Goal: Task Accomplishment & Management: Use online tool/utility

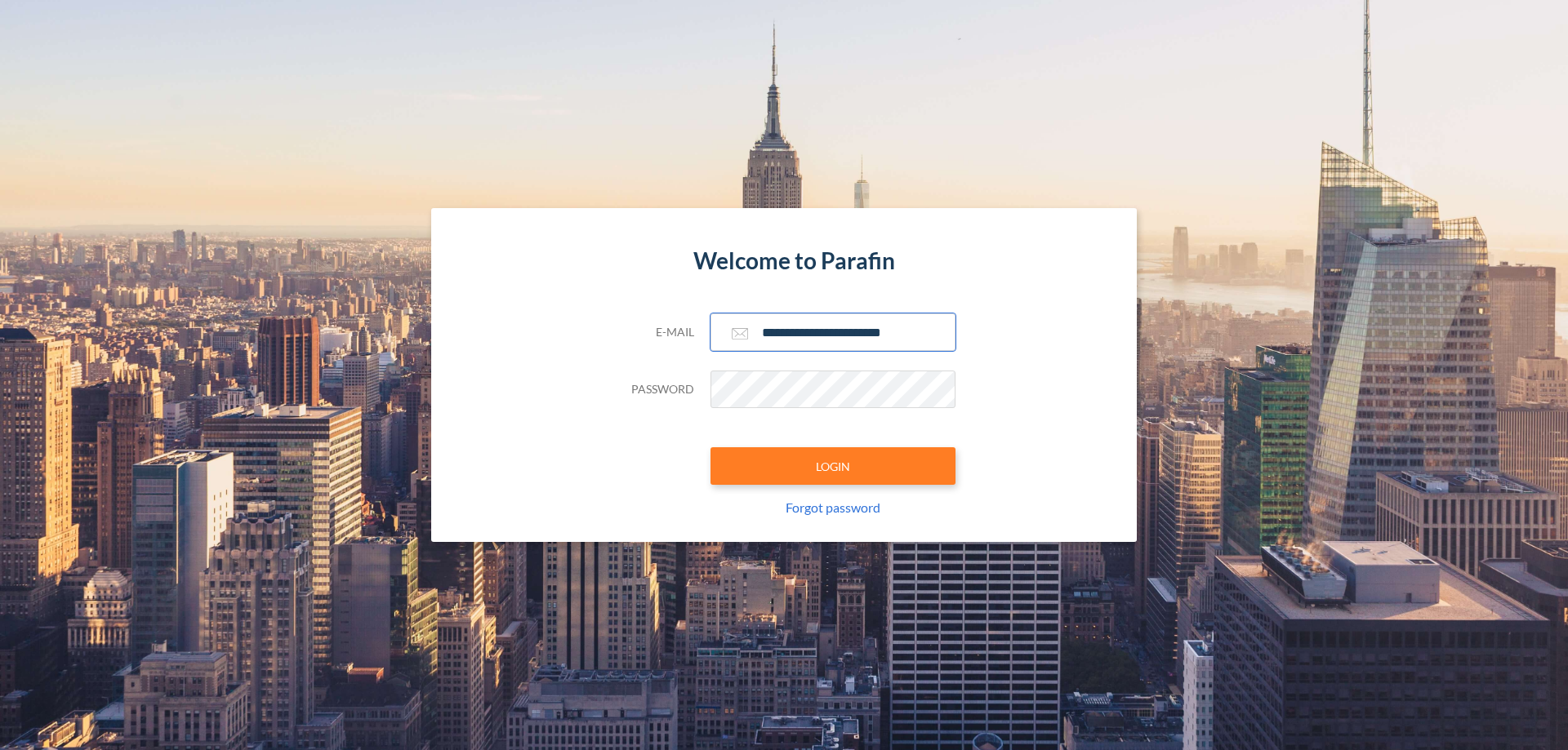
type input "**********"
click at [833, 466] on button "LOGIN" at bounding box center [833, 466] width 245 height 37
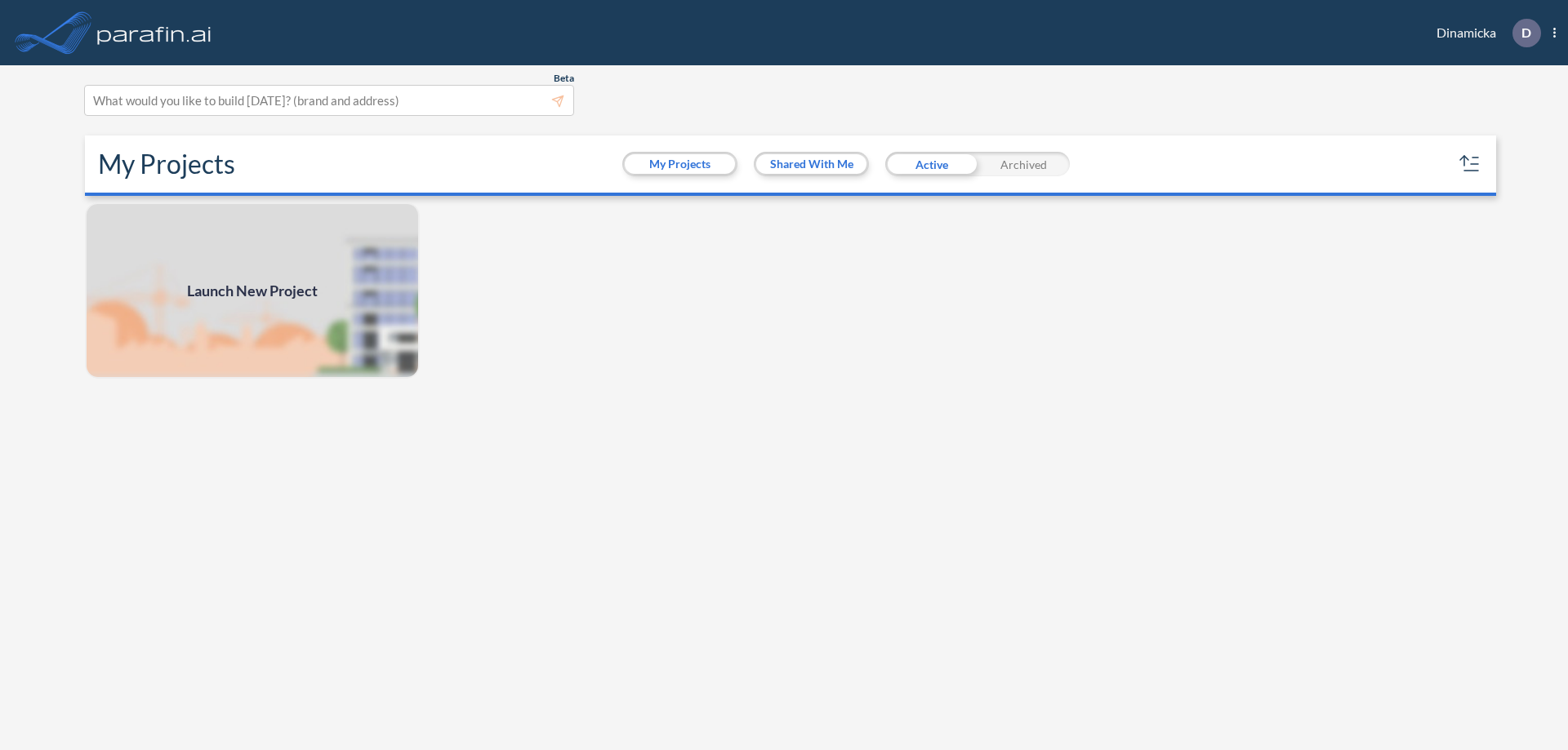
scroll to position [4, 0]
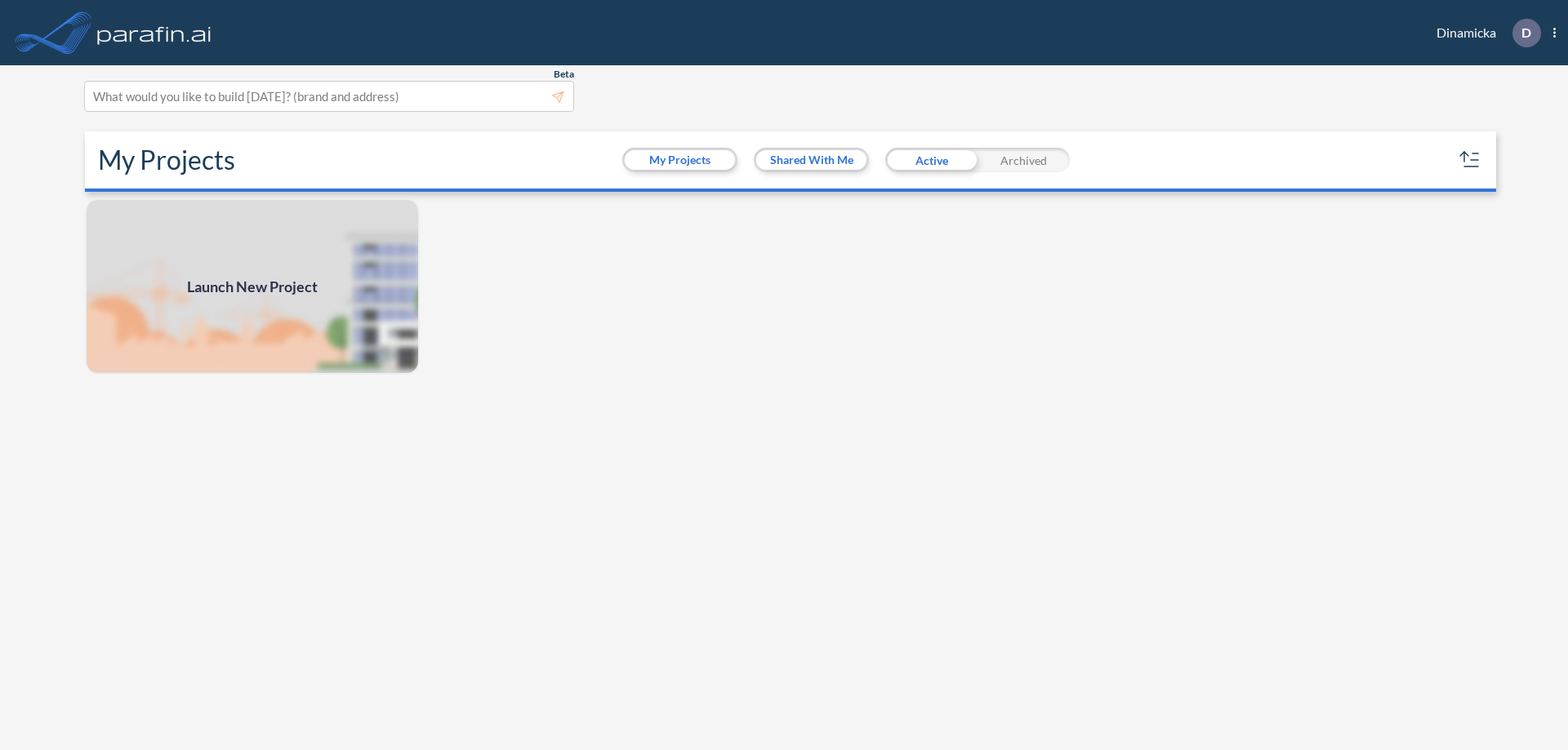
click at [253, 287] on span "Launch New Project" at bounding box center [253, 287] width 131 height 22
